Goal: Navigation & Orientation: Find specific page/section

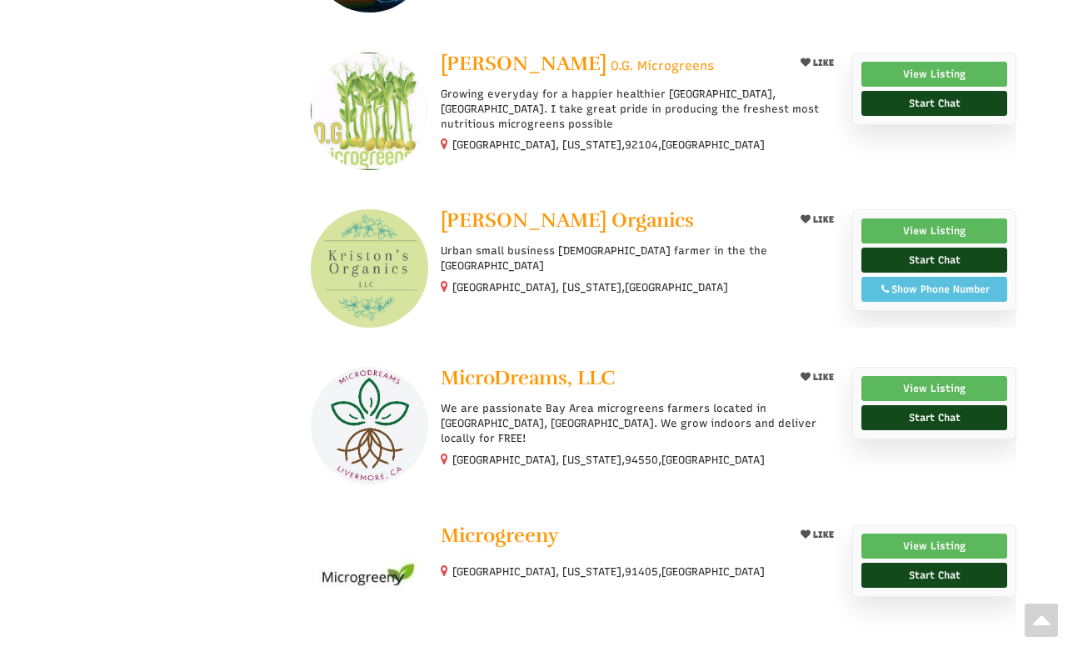
scroll to position [1083, 0]
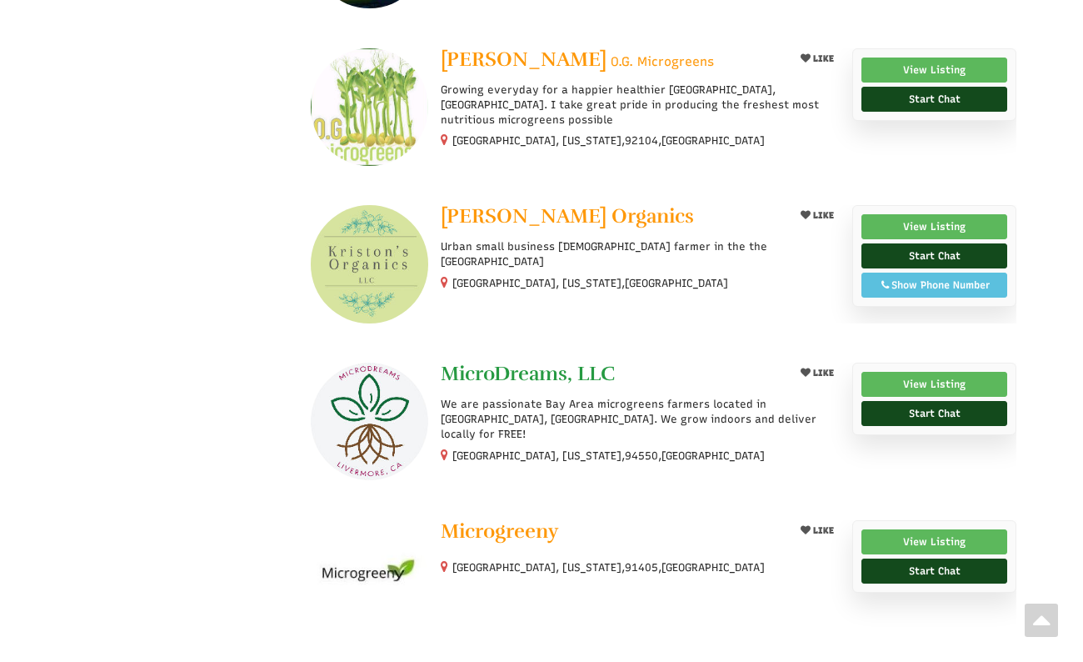
click at [572, 373] on span "MicroDreams, LLC" at bounding box center [528, 373] width 174 height 25
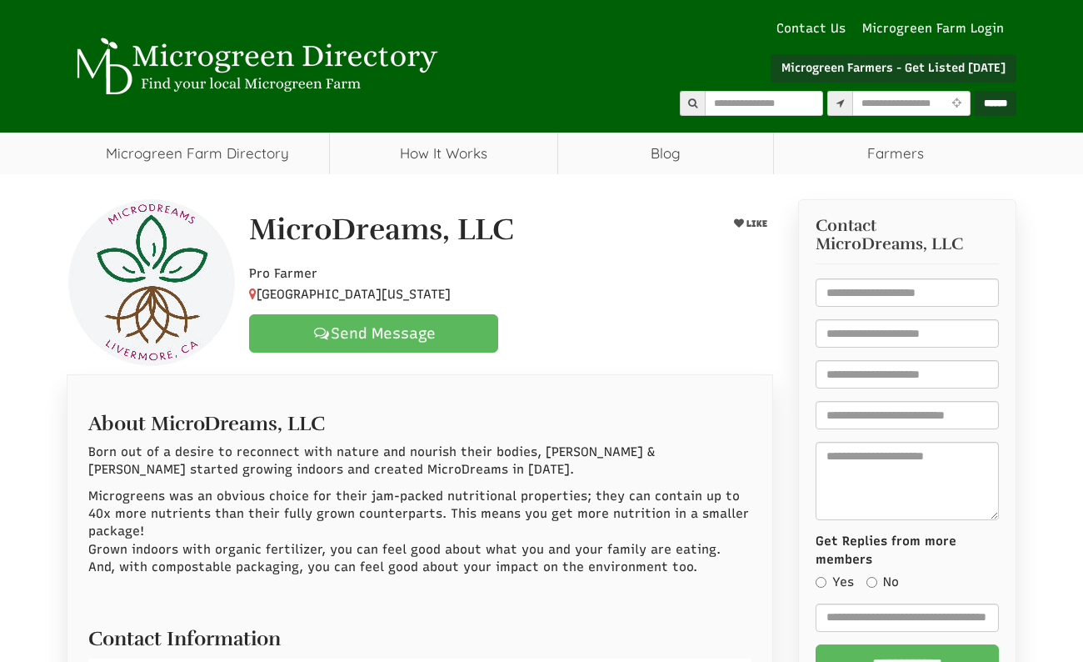
select select "Language Translate Widget"
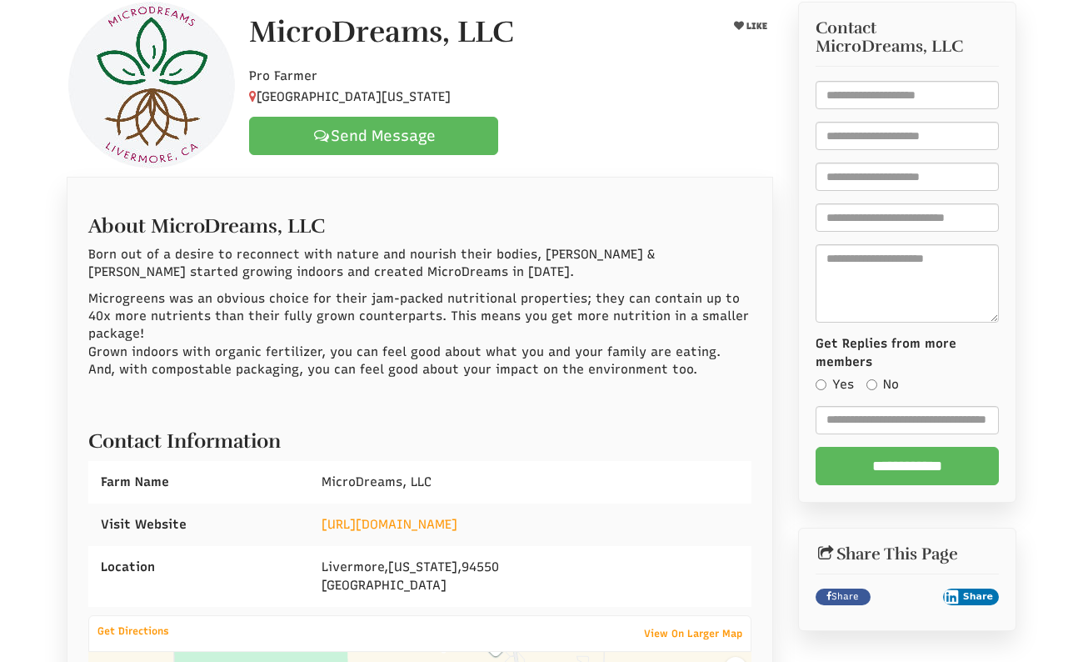
scroll to position [250, 0]
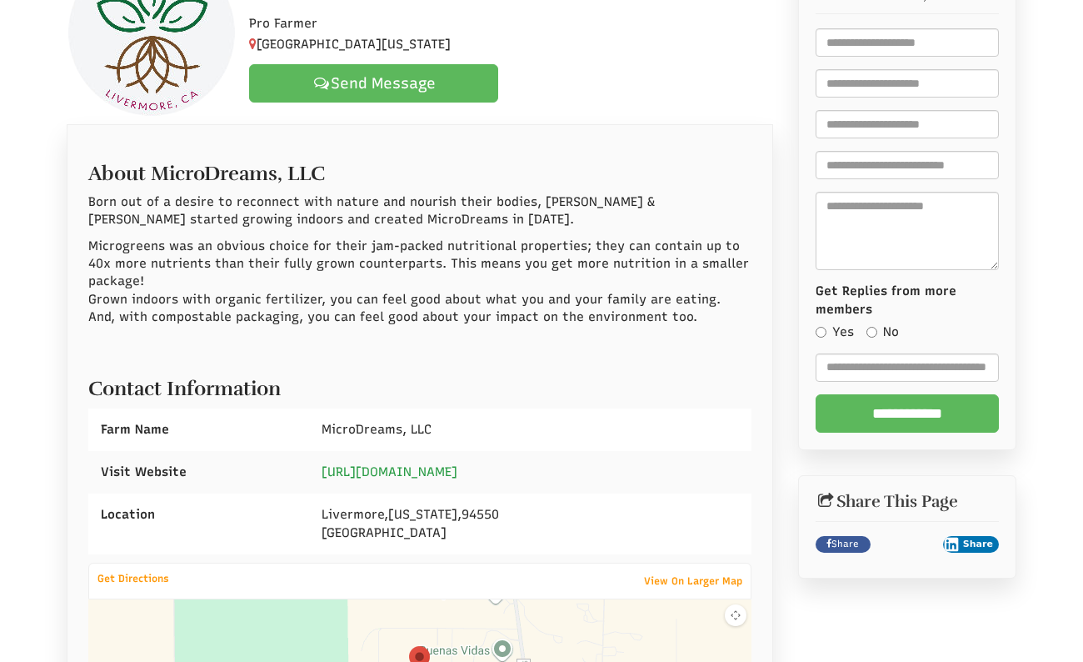
click at [457, 466] on link "https://www.MicroDreamsNorCal.com" at bounding box center [390, 471] width 136 height 15
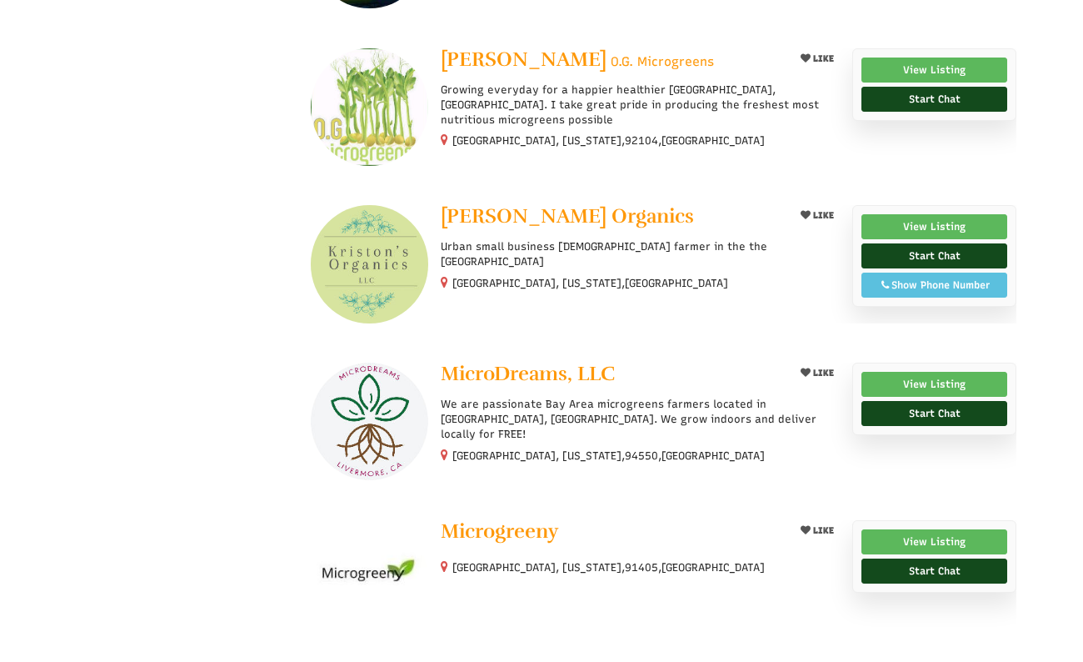
select select "Language Translate Widget"
